Goal: Find contact information: Obtain details needed to contact an individual or organization

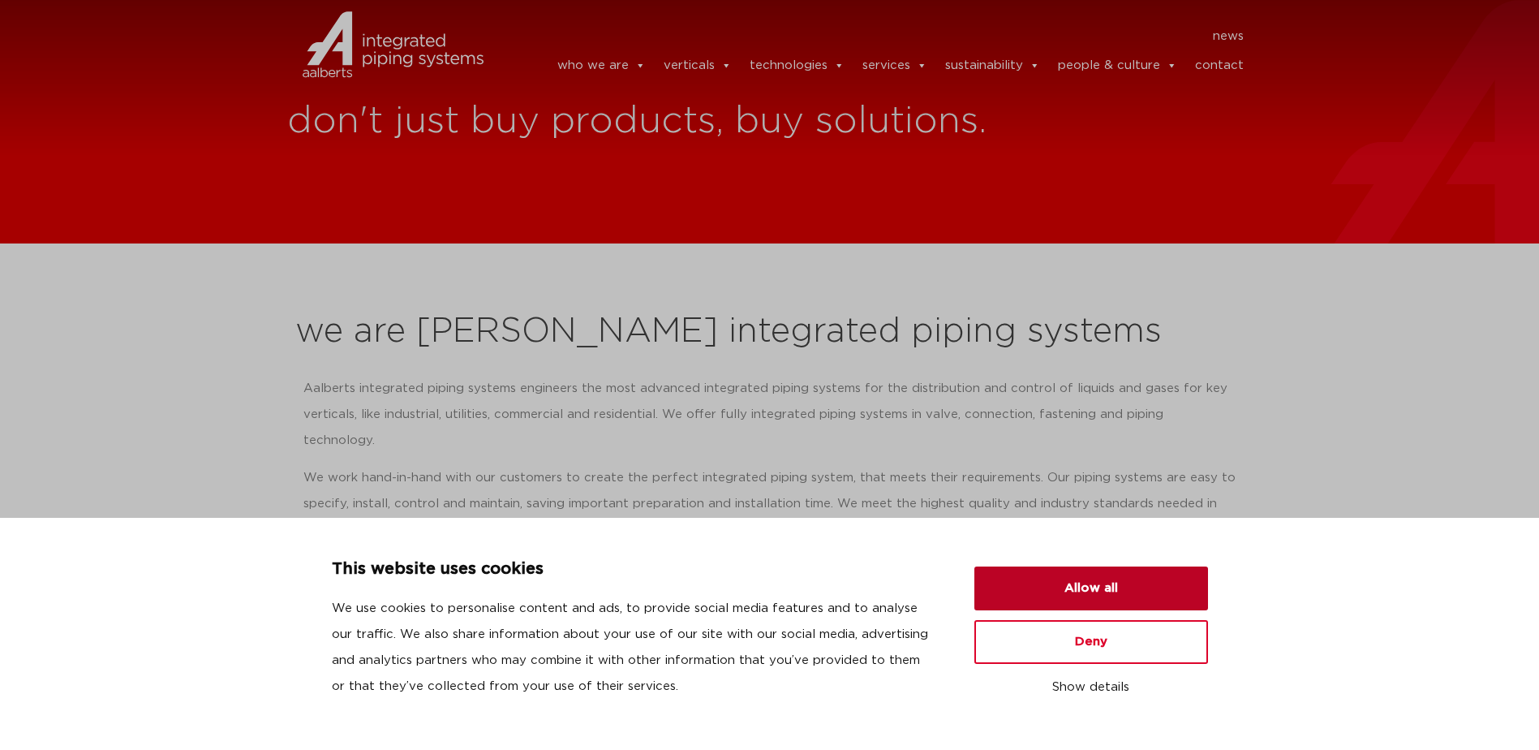
click at [1120, 600] on button "Allow all" at bounding box center [1091, 588] width 234 height 44
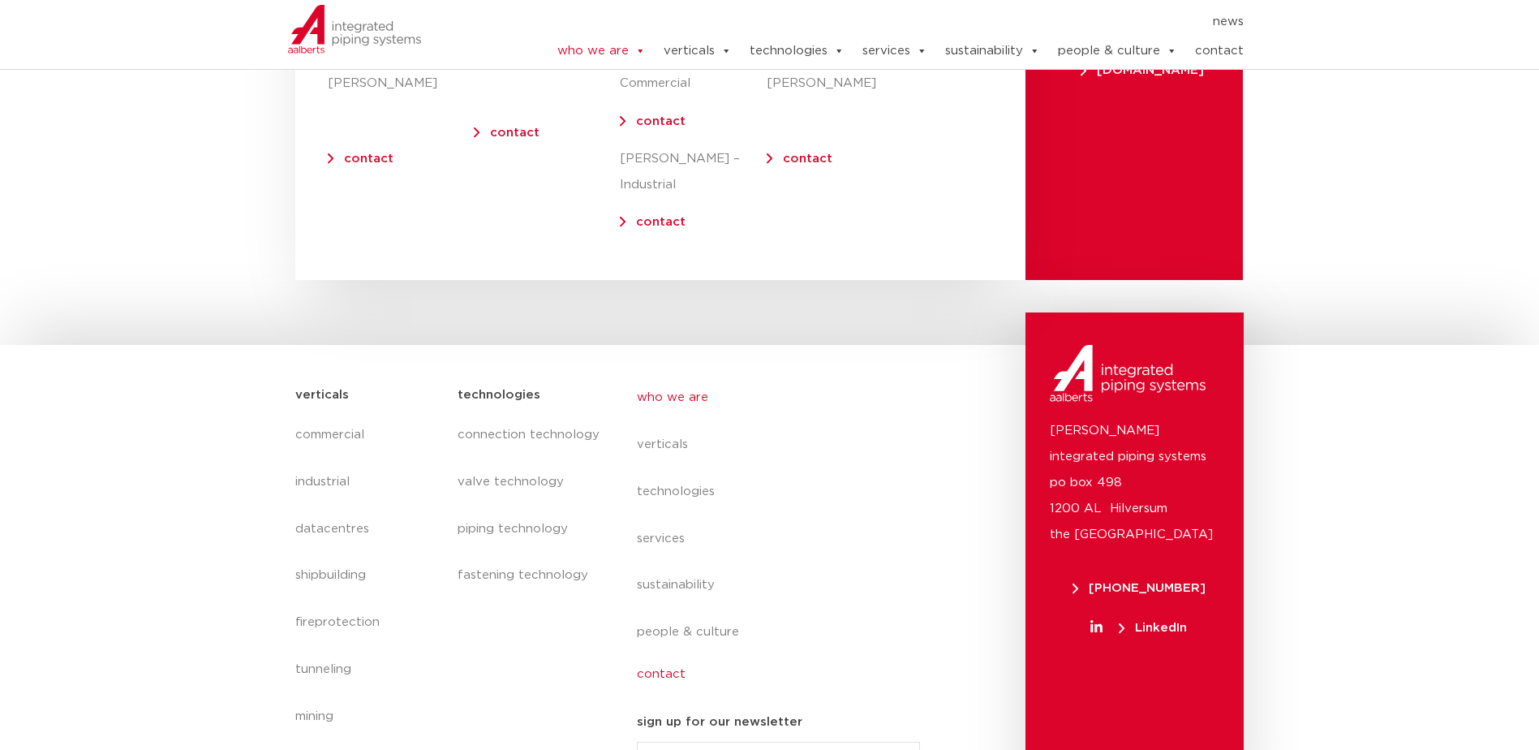
scroll to position [6699, 0]
click at [670, 656] on link "contact" at bounding box center [785, 674] width 297 height 37
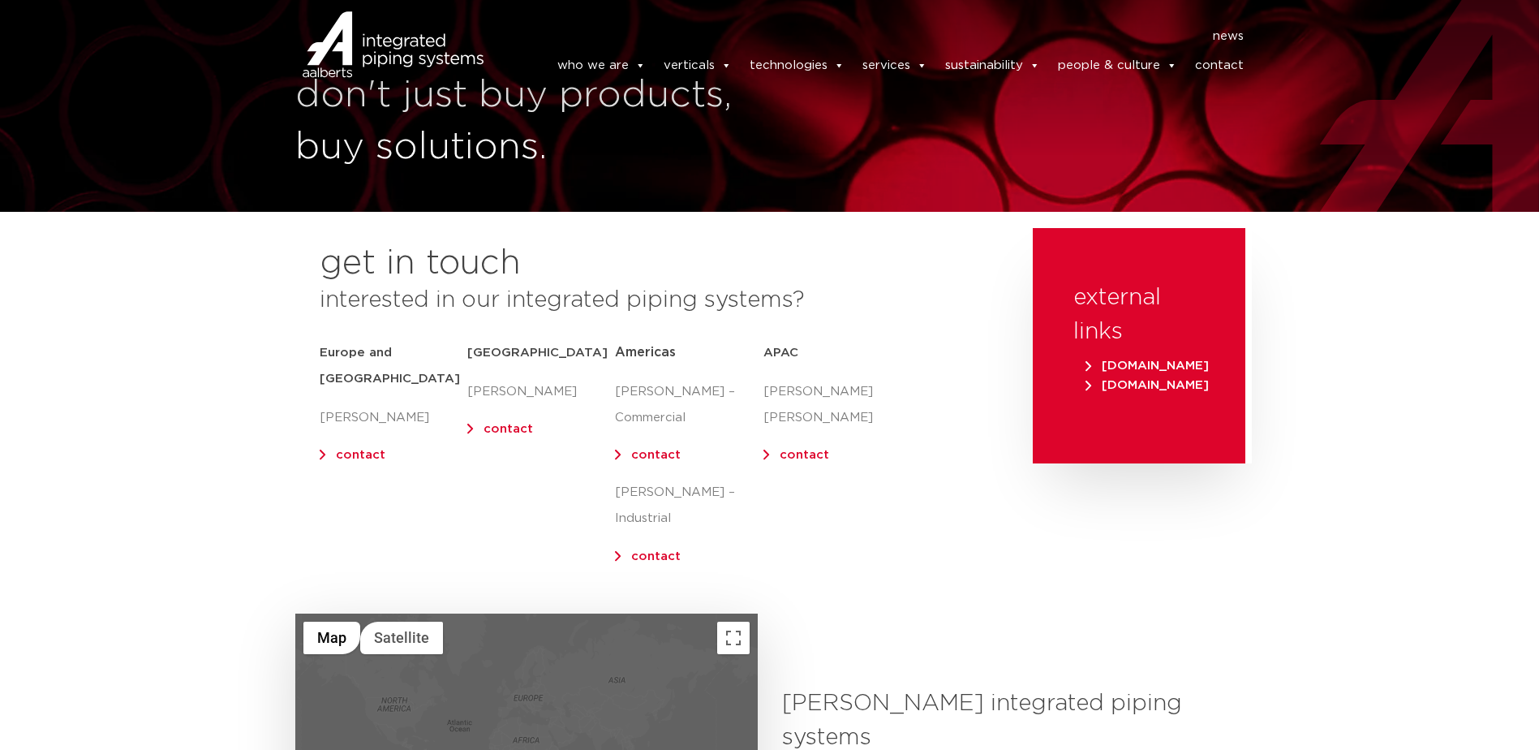
scroll to position [243, 0]
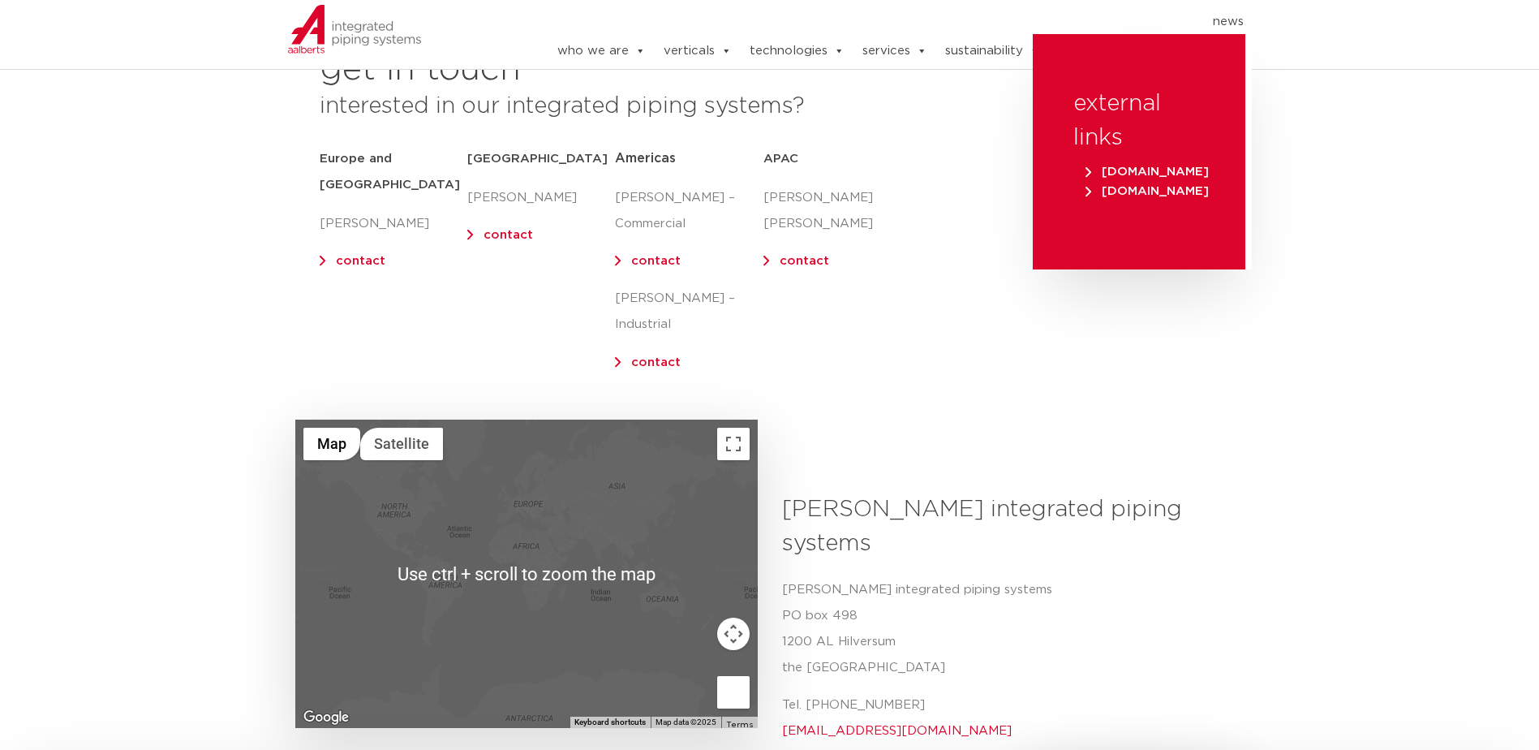
click at [510, 546] on div at bounding box center [526, 573] width 462 height 308
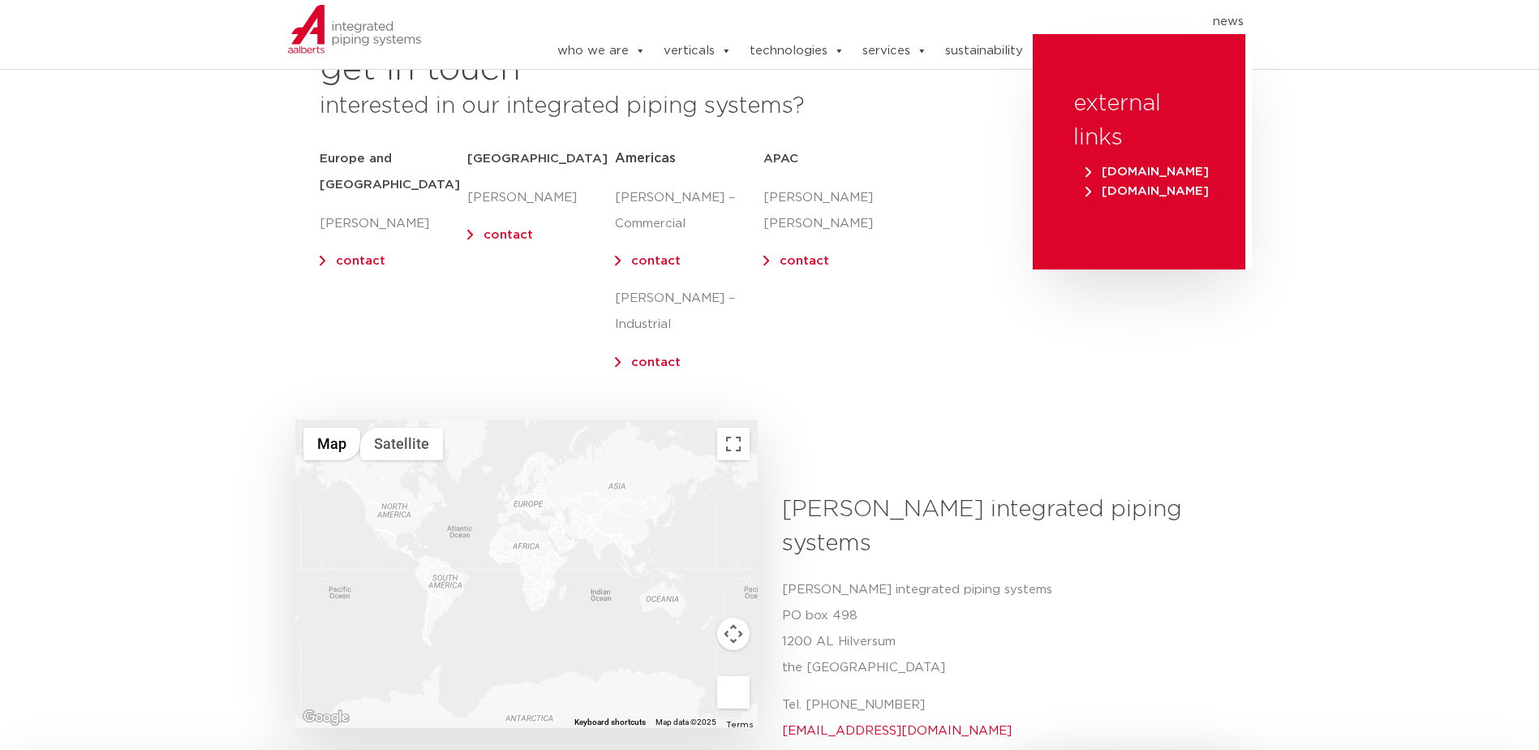
click at [727, 617] on button "Map camera controls" at bounding box center [733, 633] width 32 height 32
click at [524, 527] on div at bounding box center [526, 573] width 462 height 308
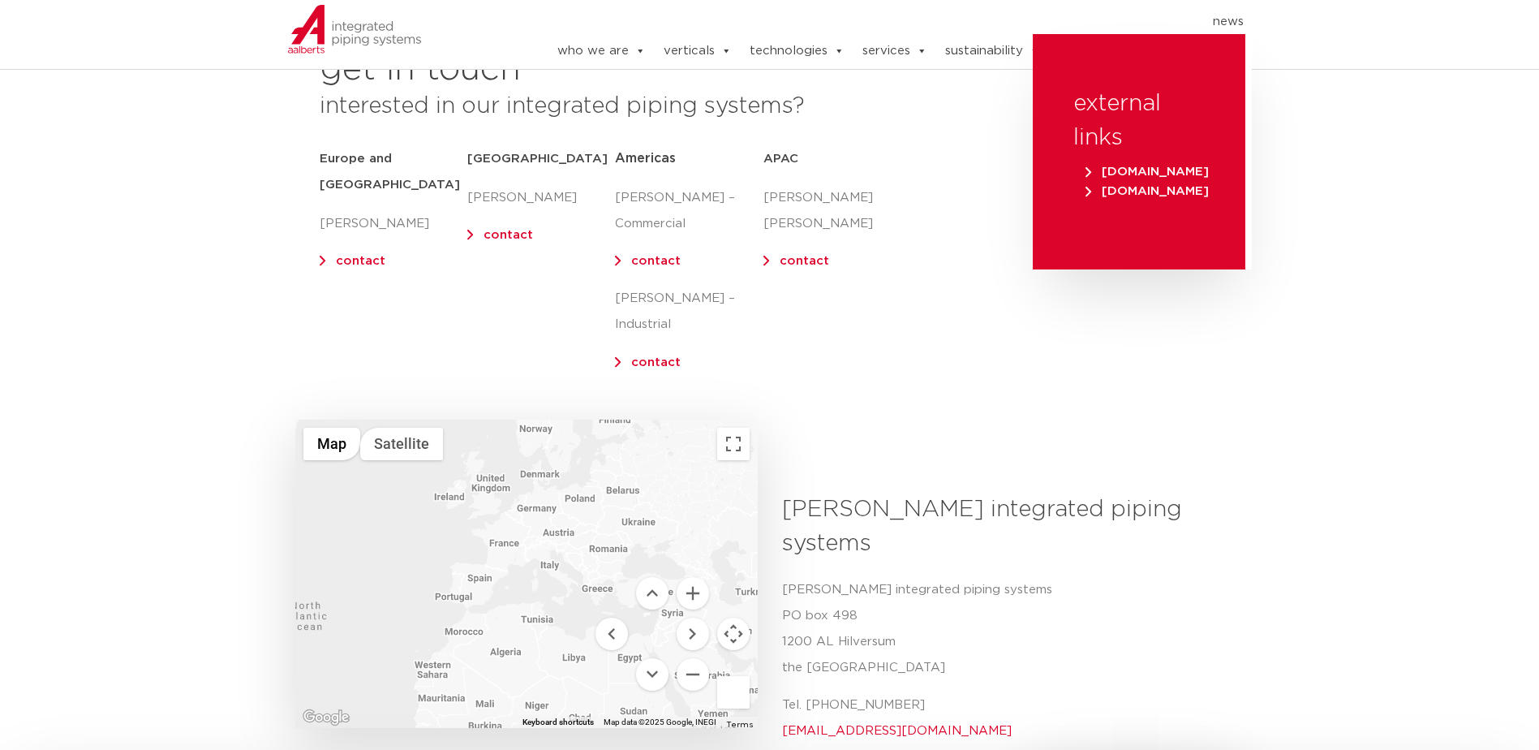
drag, startPoint x: 519, startPoint y: 493, endPoint x: 553, endPoint y: 612, distance: 123.3
click at [553, 612] on div at bounding box center [526, 573] width 462 height 308
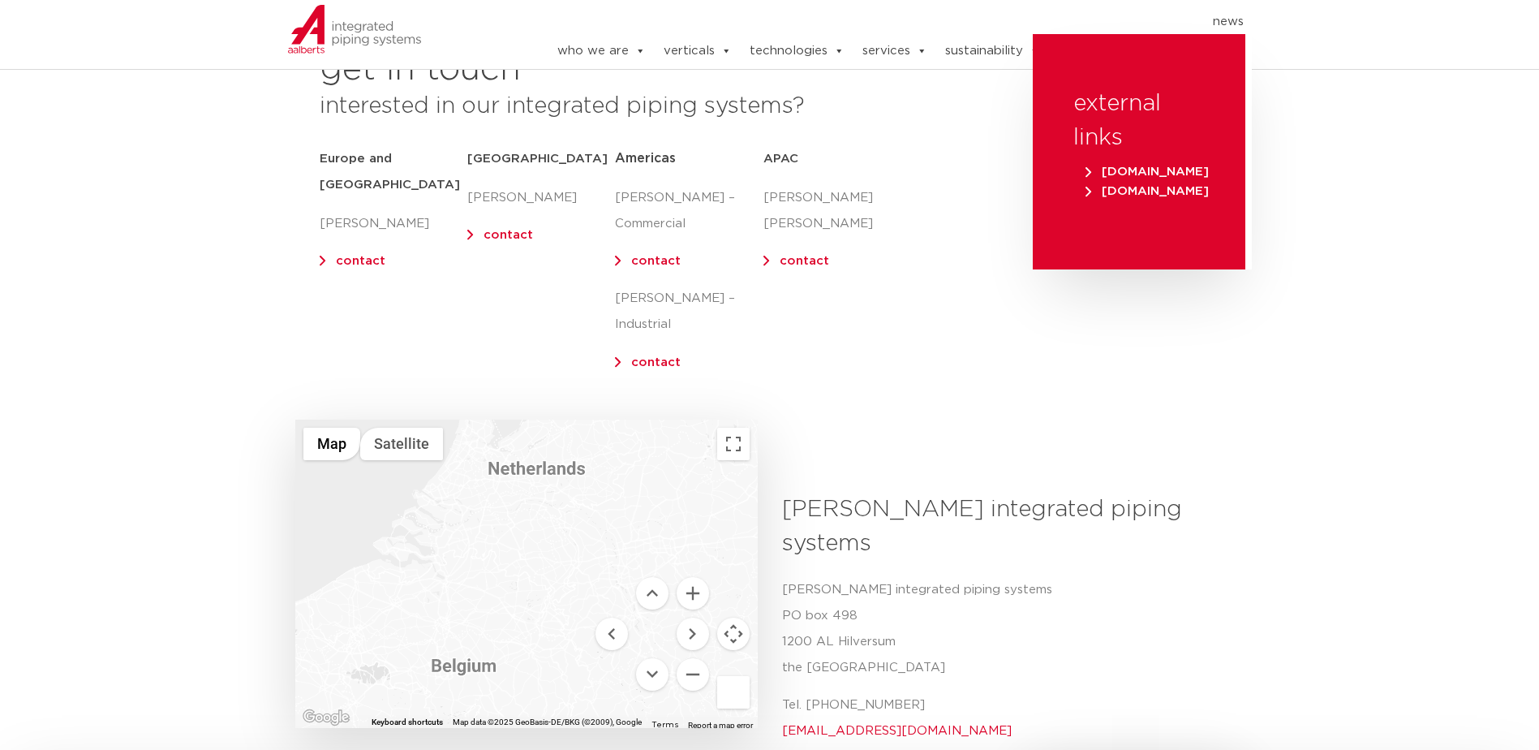
click at [535, 495] on div at bounding box center [526, 573] width 462 height 308
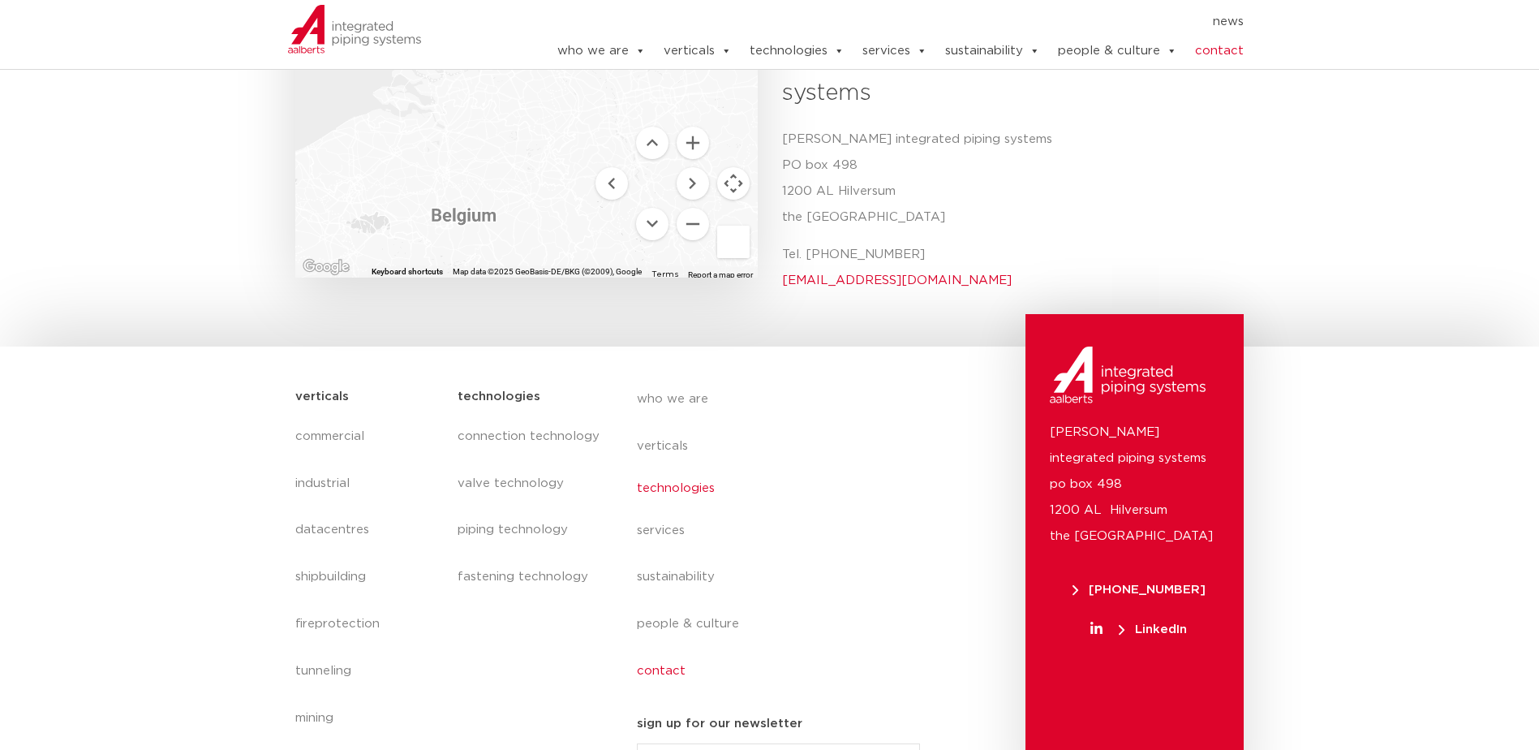
scroll to position [693, 0]
click at [682, 376] on link "who we are" at bounding box center [785, 394] width 297 height 37
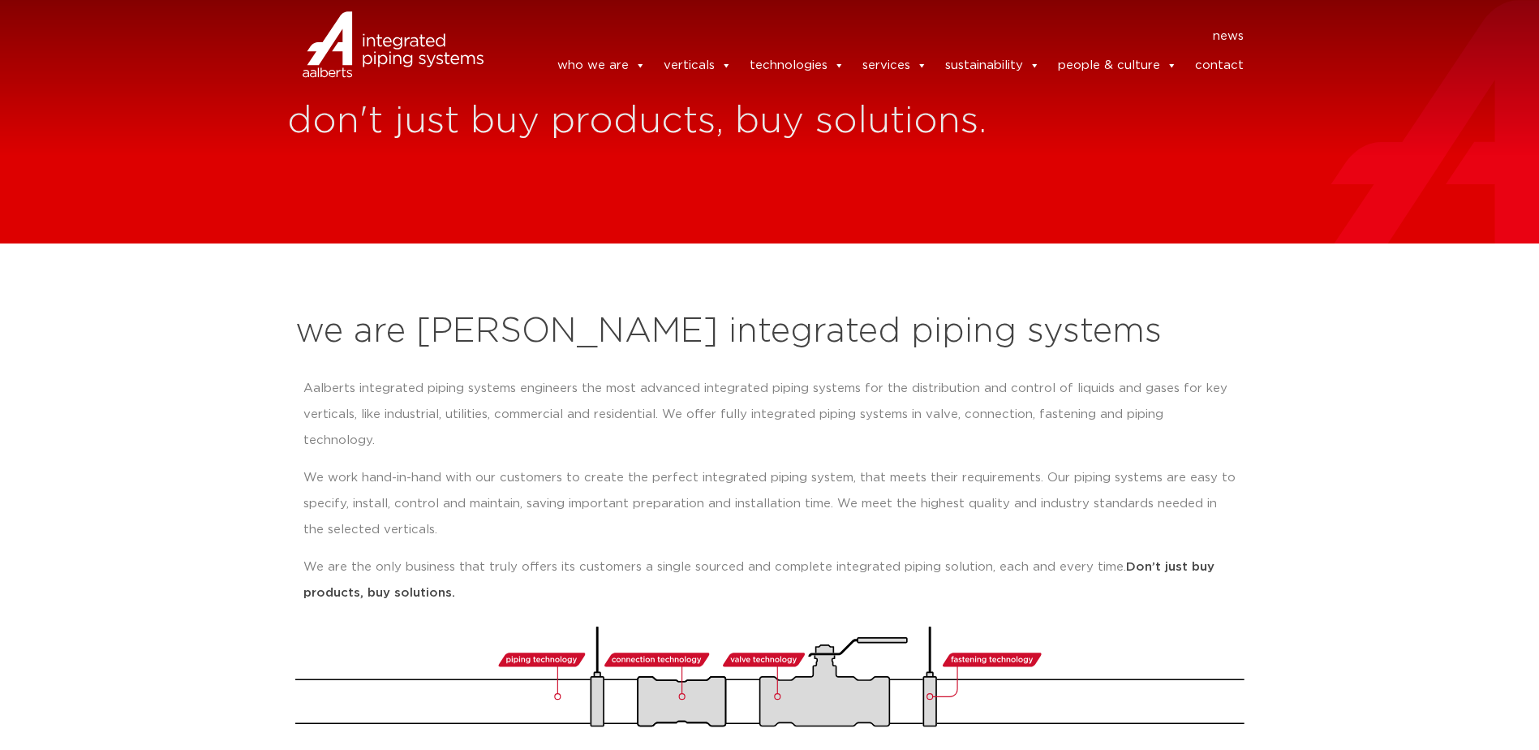
click at [418, 40] on img at bounding box center [393, 44] width 181 height 73
